Goal: Find specific page/section: Find specific page/section

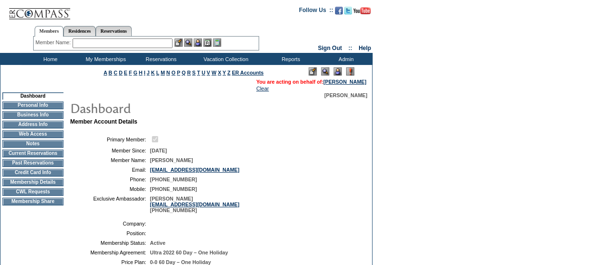
click at [339, 71] on img at bounding box center [337, 71] width 8 height 8
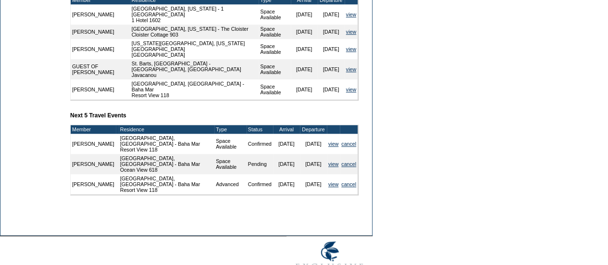
scroll to position [395, 0]
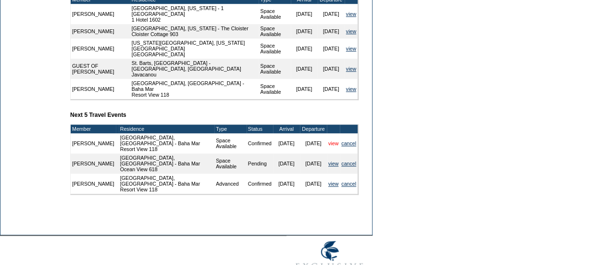
click at [333, 146] on link "view" at bounding box center [333, 143] width 10 height 6
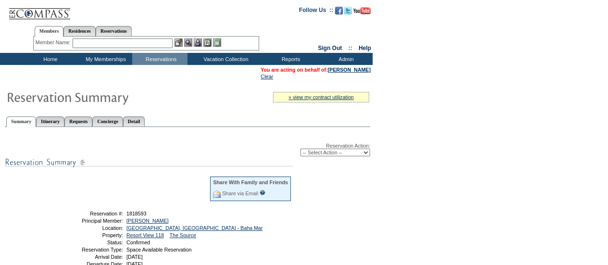
click at [110, 44] on input "text" at bounding box center [123, 43] width 100 height 10
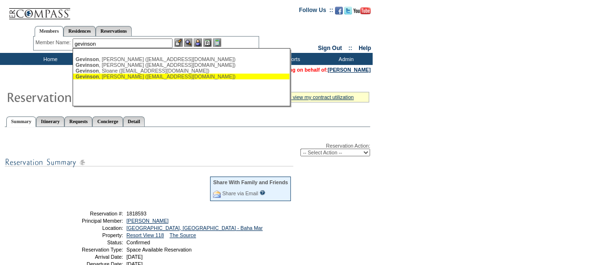
click at [127, 78] on div "[PERSON_NAME] ([EMAIL_ADDRESS][DOMAIN_NAME])" at bounding box center [180, 77] width 211 height 6
type input "[PERSON_NAME] ([EMAIL_ADDRESS][DOMAIN_NAME])"
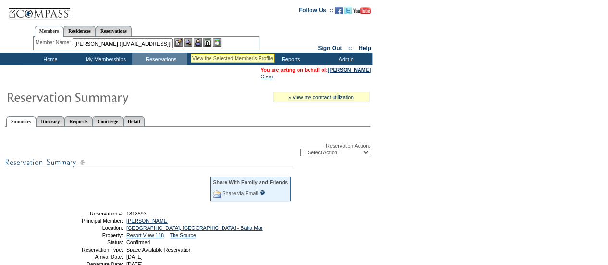
click at [191, 42] on img at bounding box center [188, 42] width 8 height 8
